Goal: Information Seeking & Learning: Learn about a topic

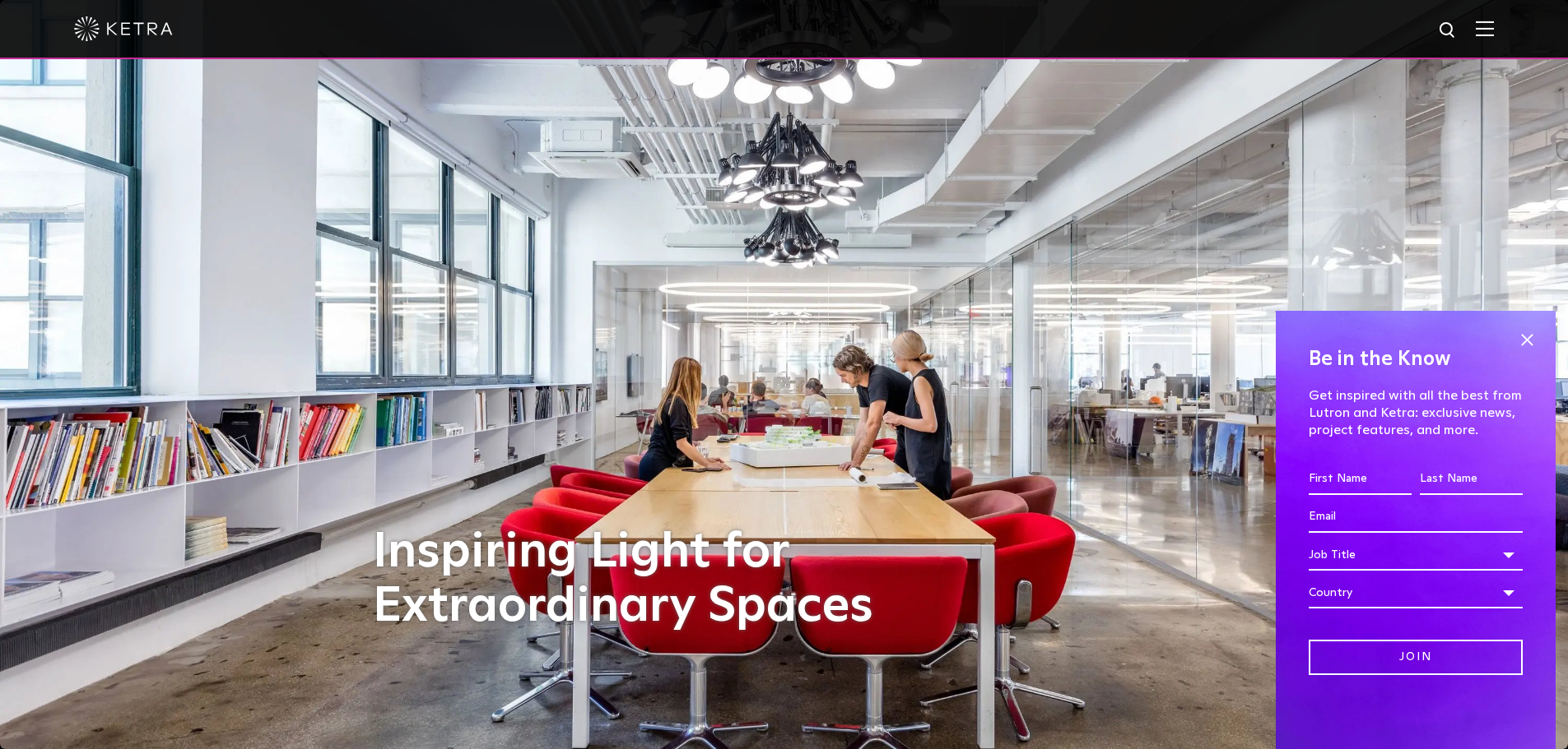
click at [1493, 23] on img at bounding box center [1484, 28] width 18 height 15
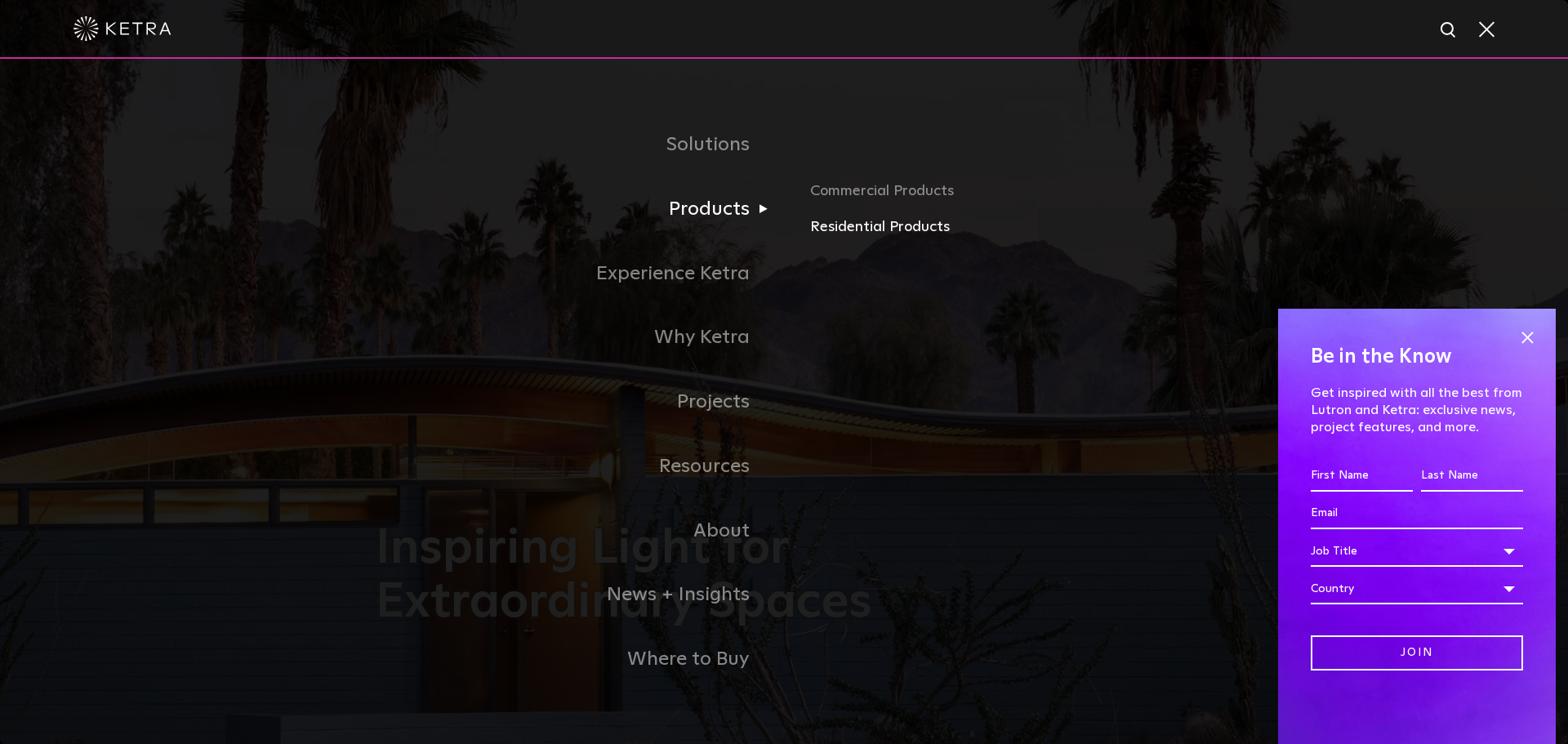
click at [875, 228] on link "Residential Products" at bounding box center [1001, 227] width 382 height 23
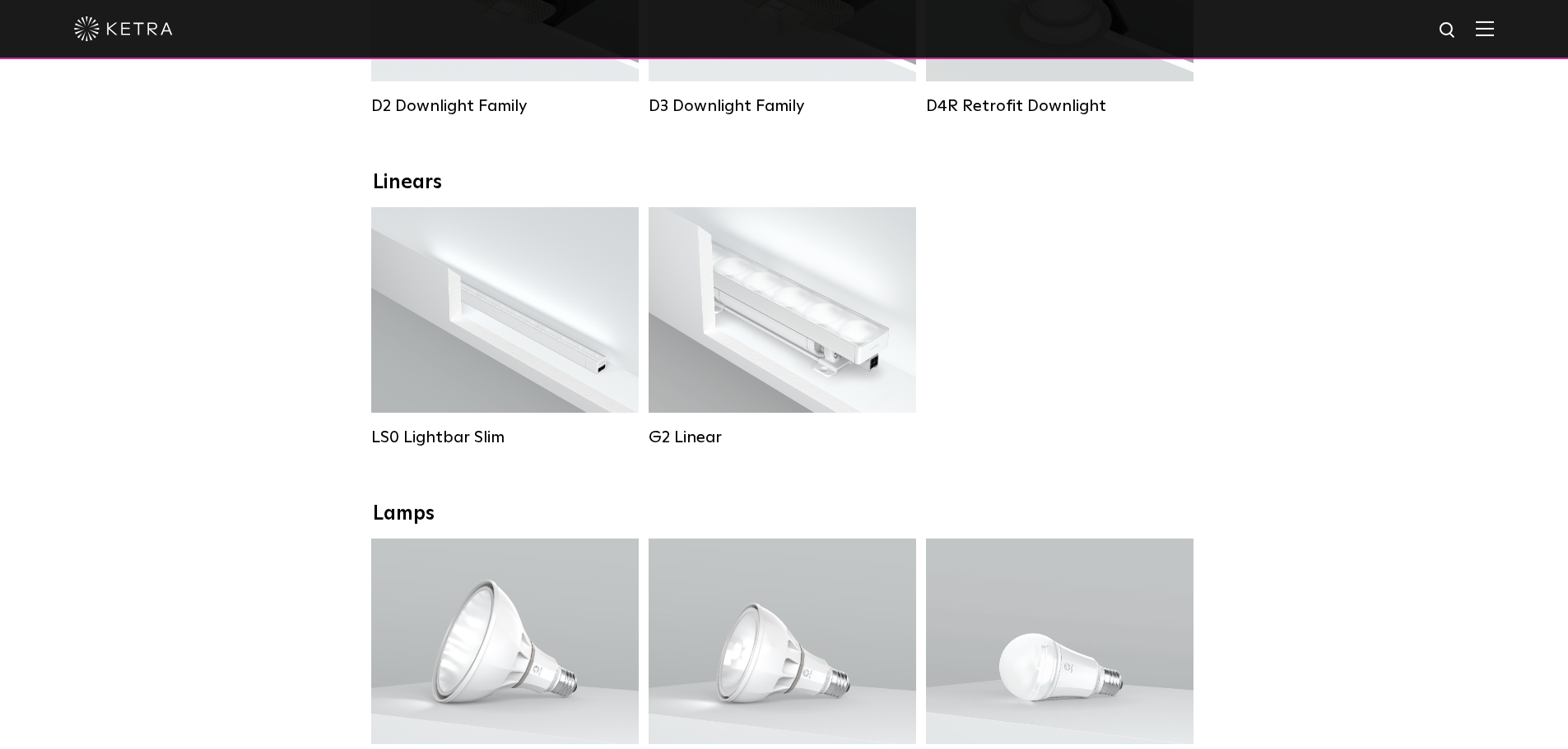
scroll to position [524, 0]
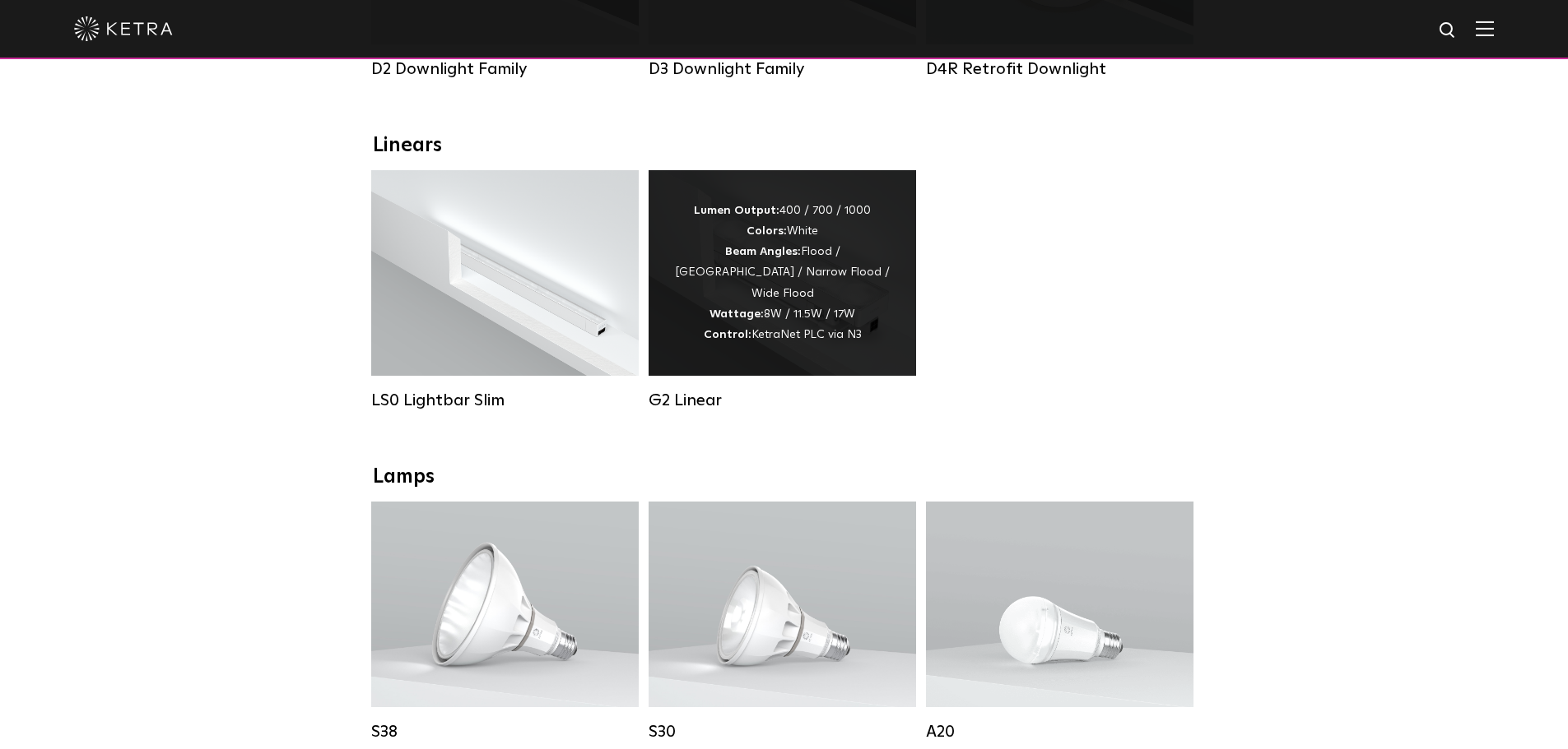
click at [823, 358] on div "Lumen Output: 400 / 700 / 1000 Colors: White Beam Angles: Flood / Graze / Narro…" at bounding box center [782, 273] width 268 height 206
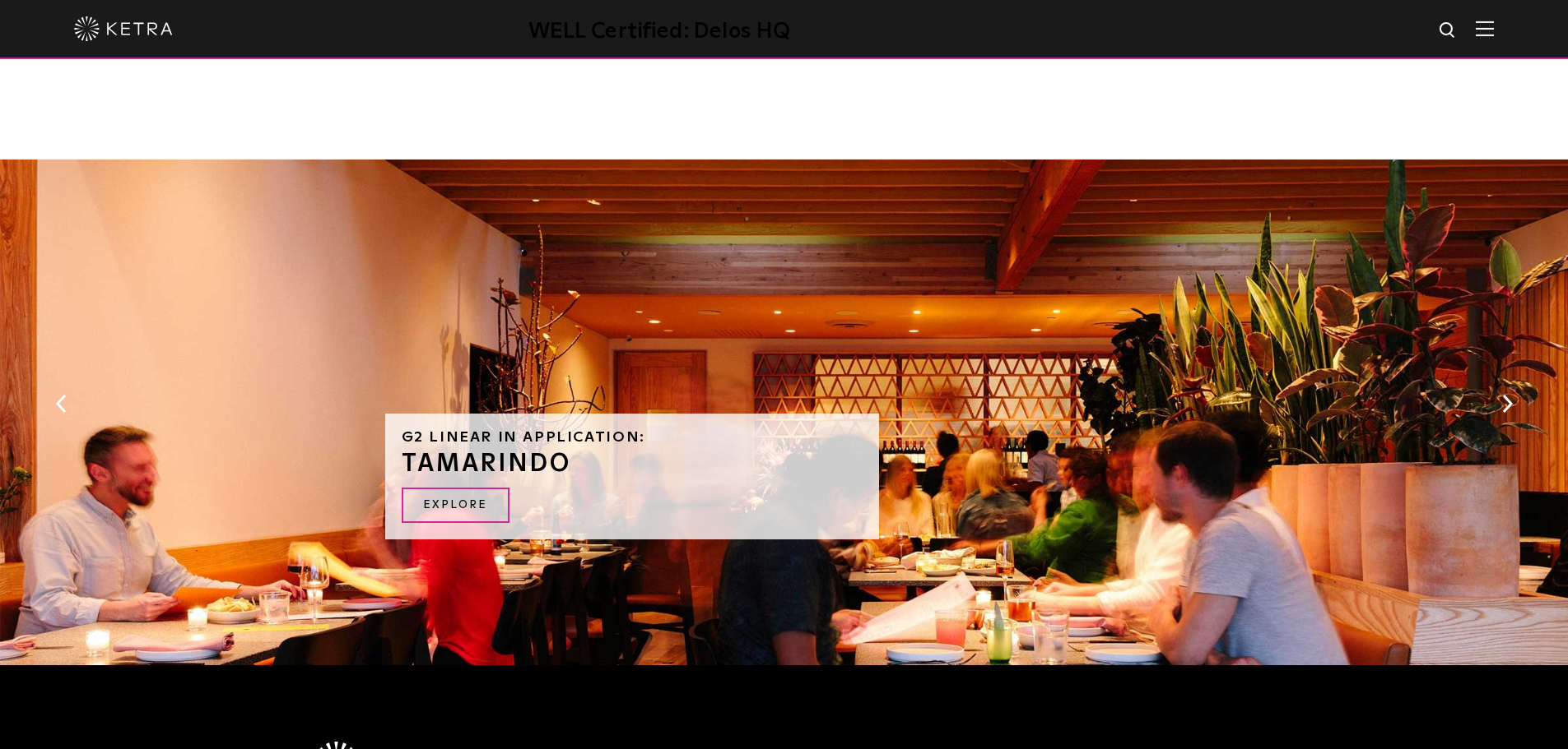
scroll to position [1448, 0]
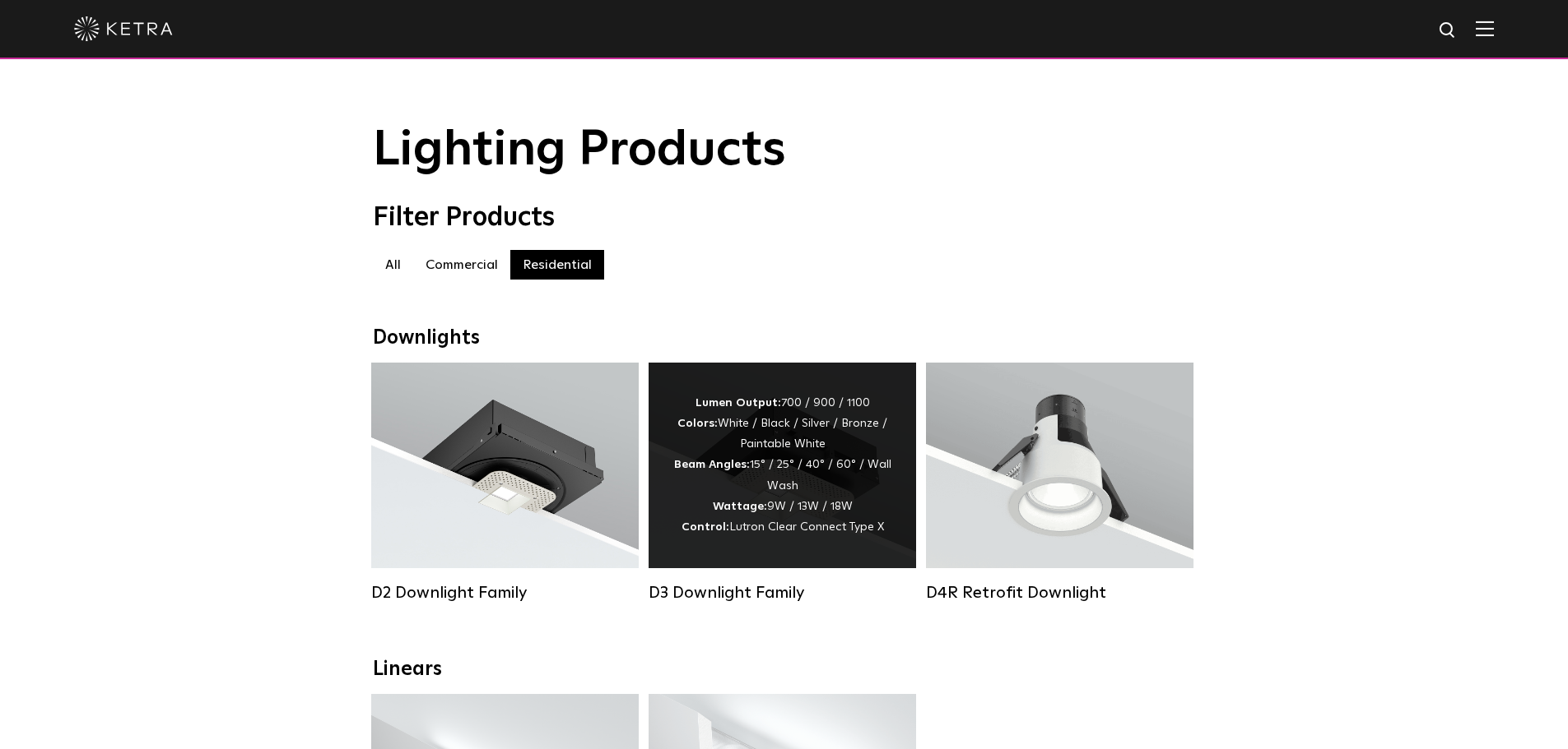
click at [733, 470] on strong "Beam Angles:" at bounding box center [711, 464] width 76 height 12
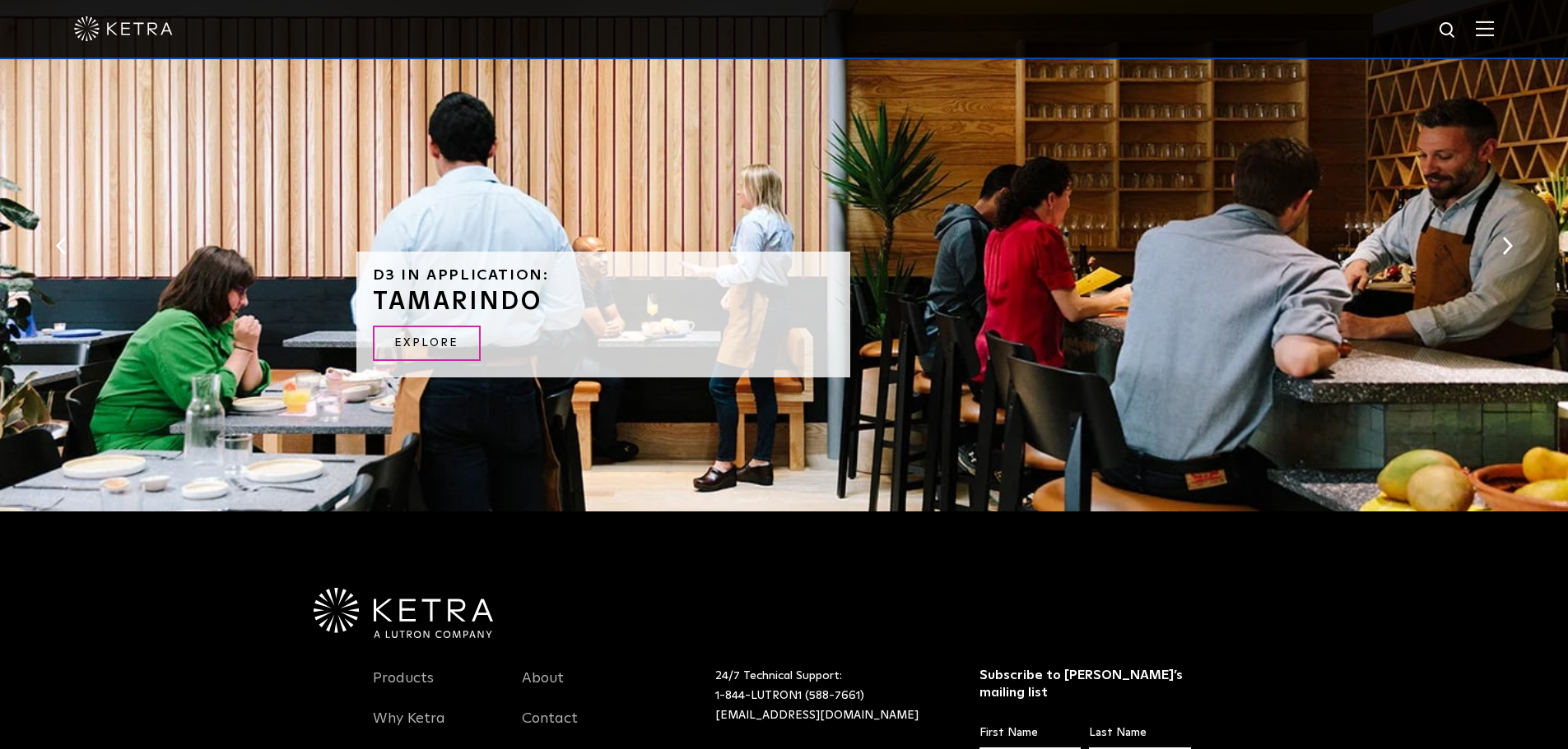
scroll to position [3526, 0]
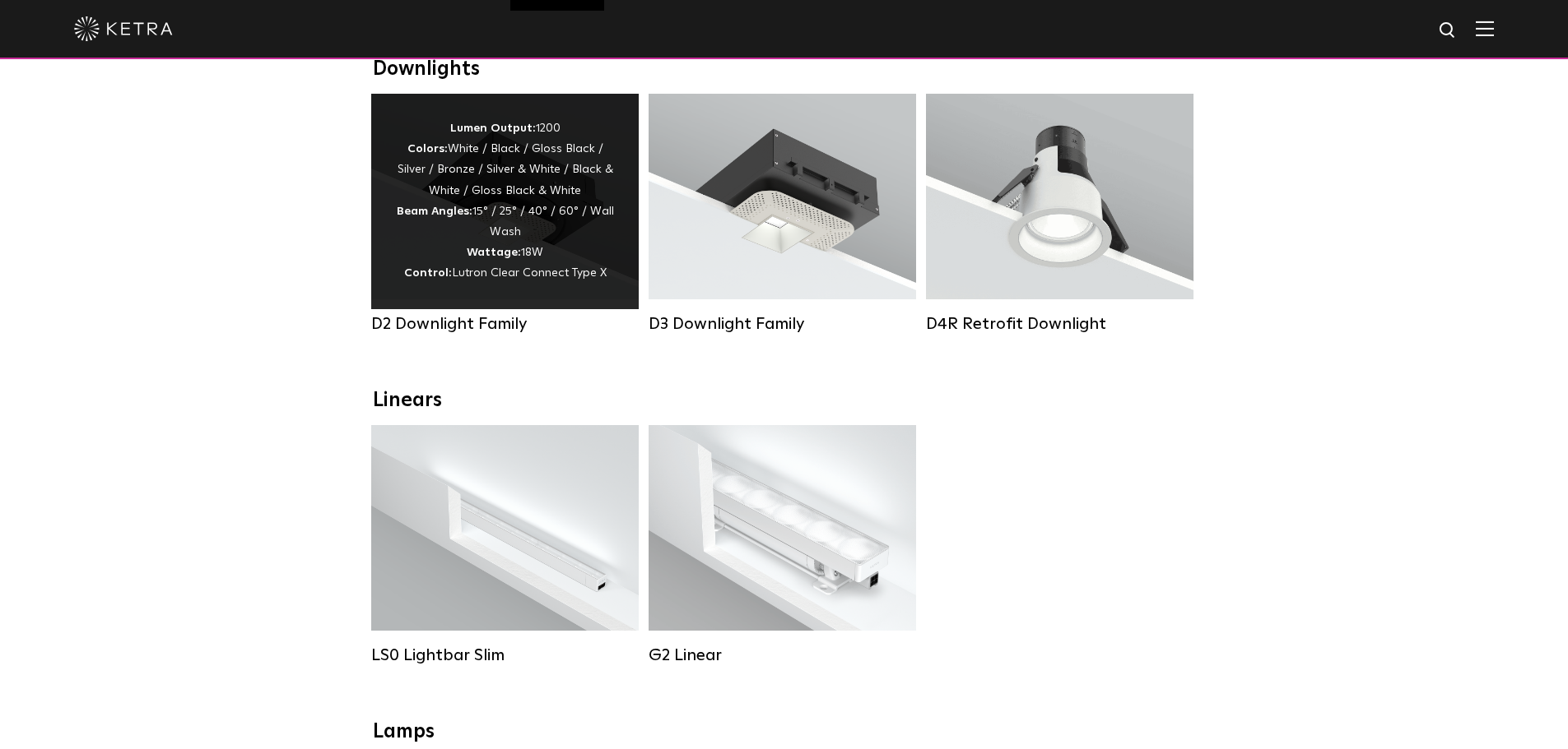
scroll to position [276, 0]
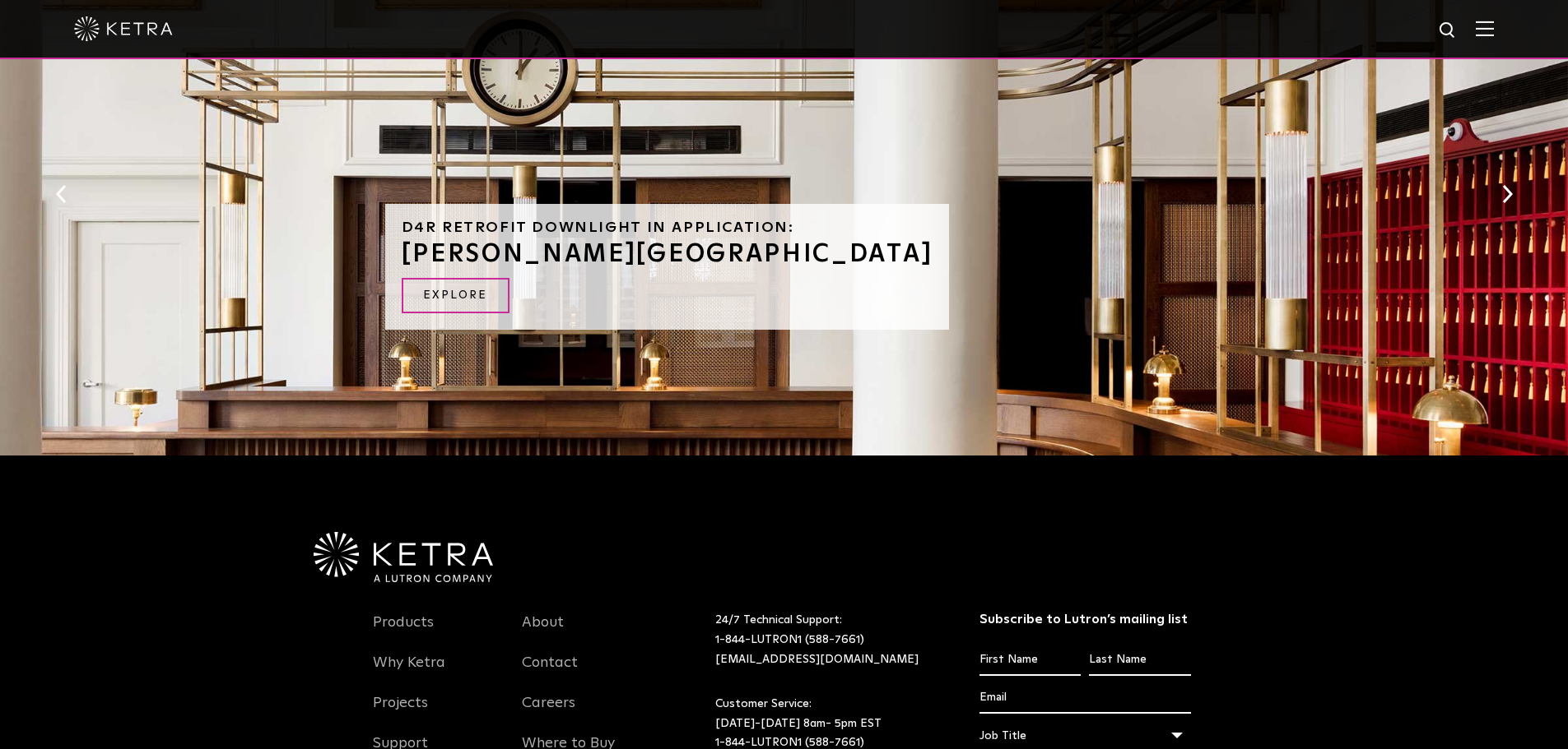
scroll to position [1051, 0]
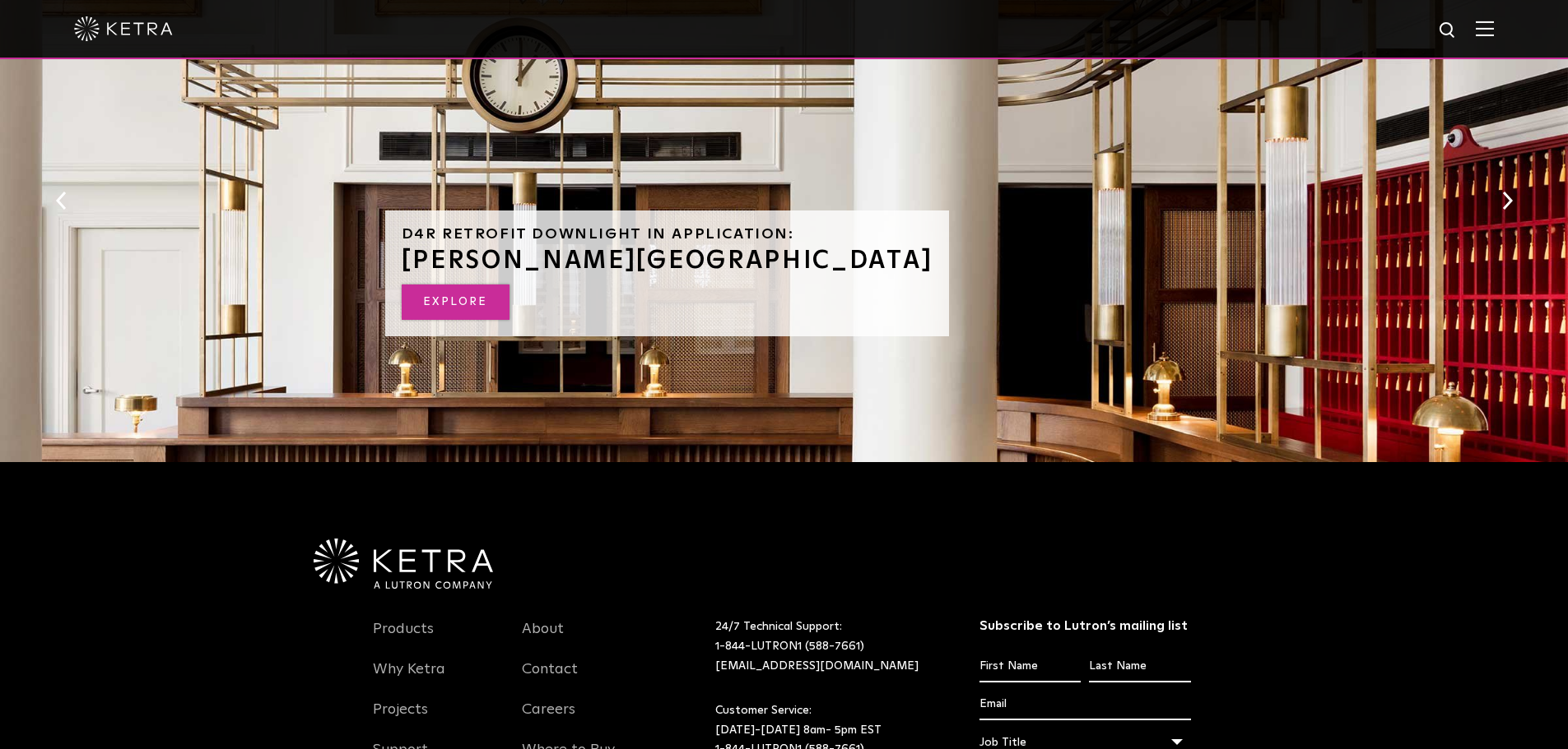
click at [457, 303] on link "EXPLORE" at bounding box center [455, 302] width 108 height 35
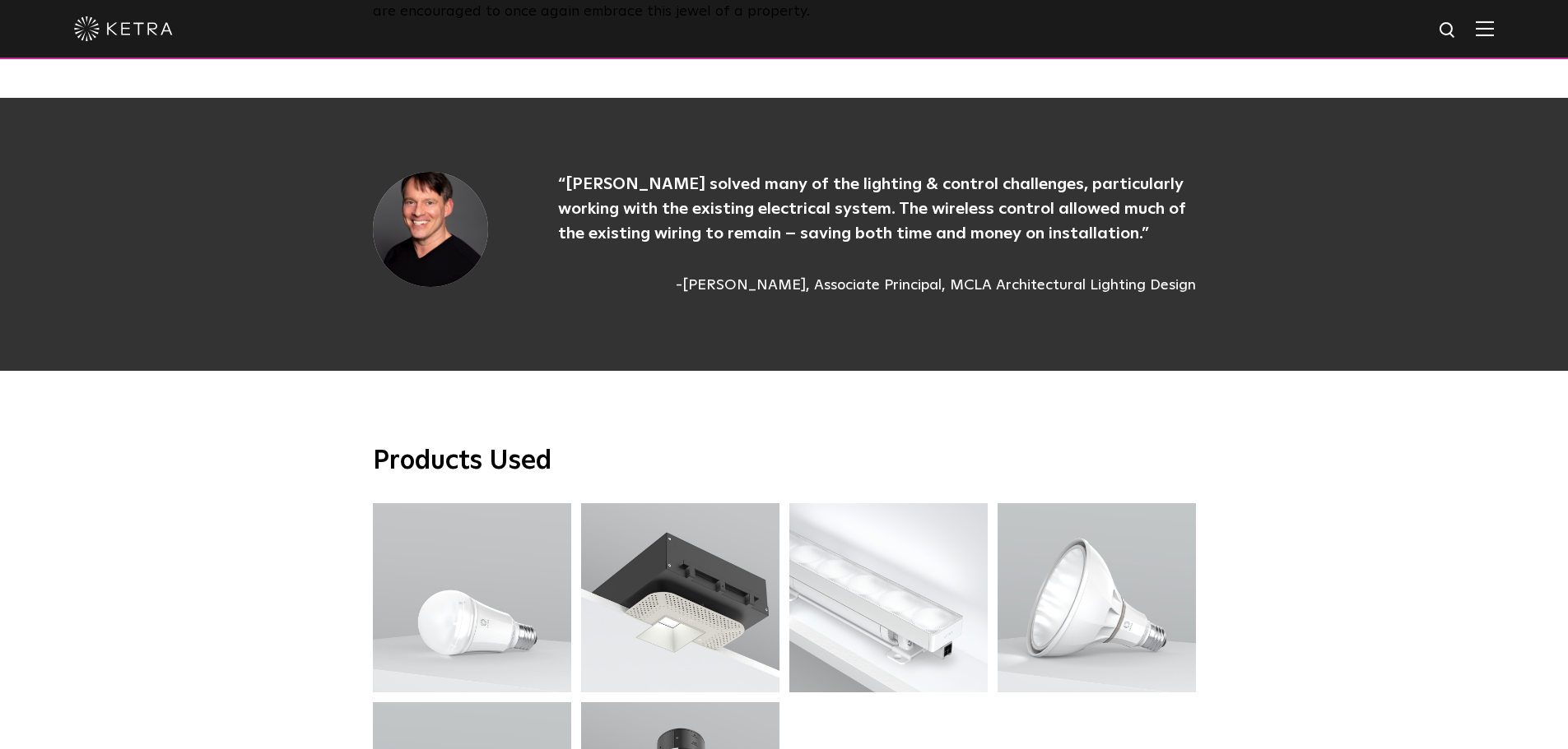
scroll to position [4178, 0]
